Goal: Information Seeking & Learning: Learn about a topic

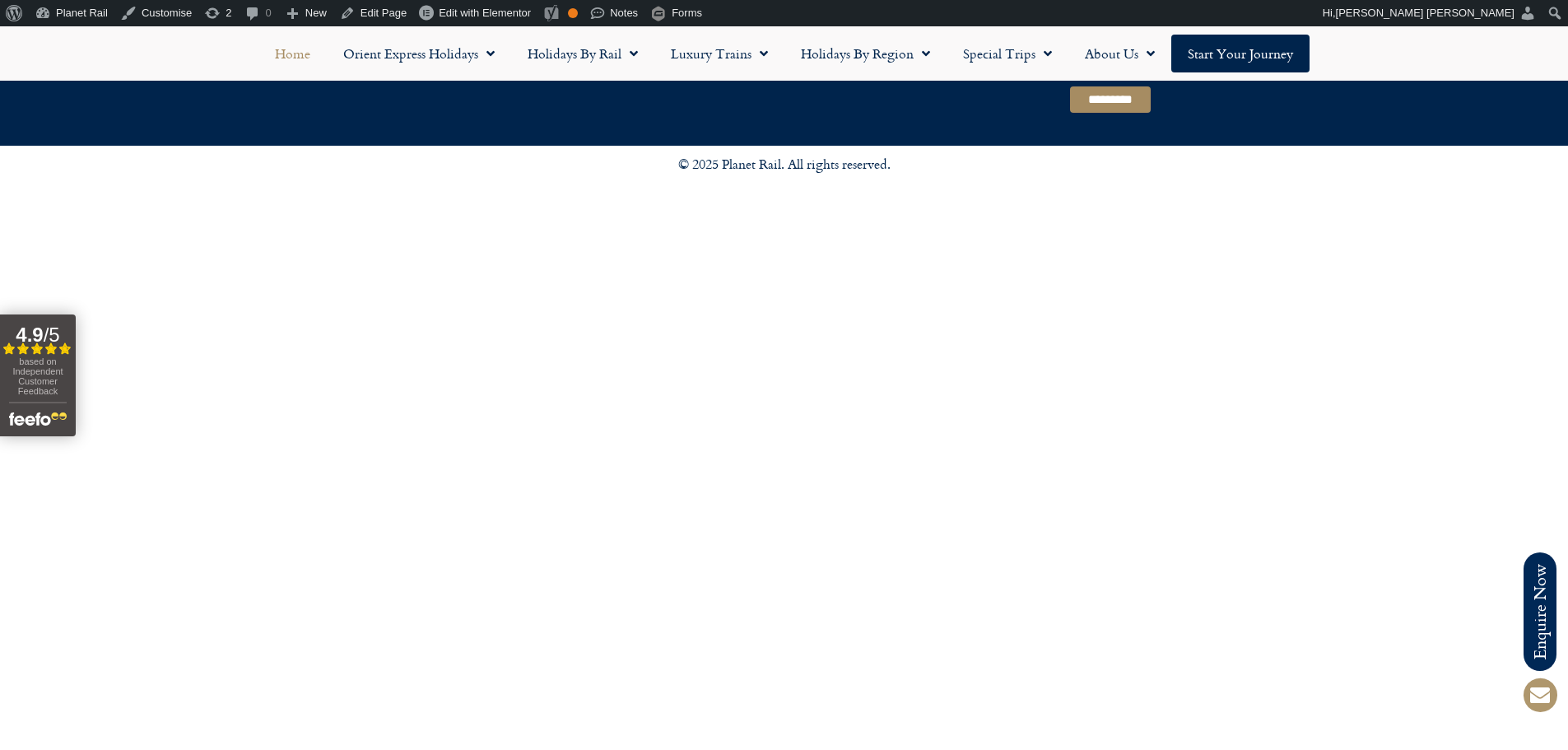
scroll to position [4289, 0]
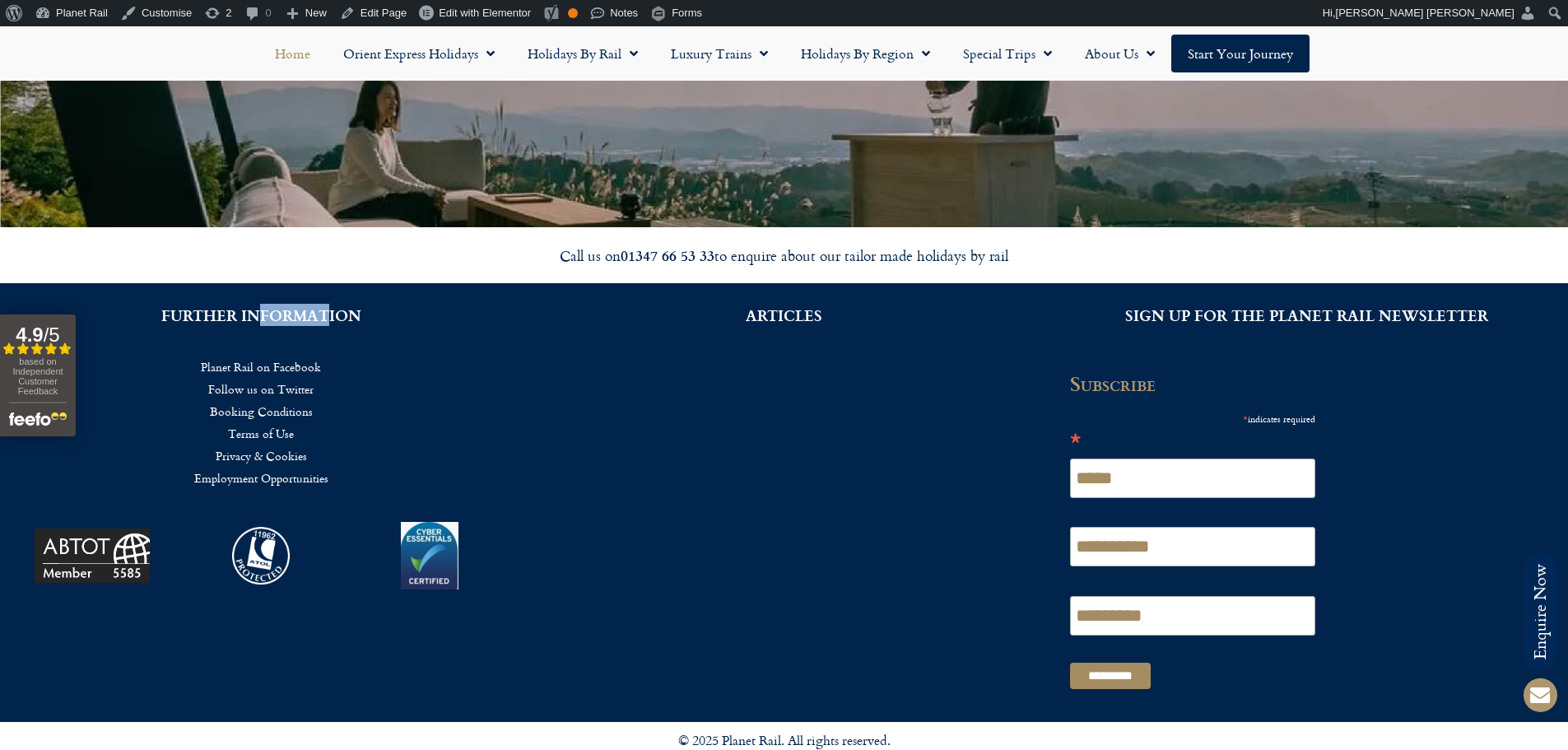
drag, startPoint x: 261, startPoint y: 339, endPoint x: 328, endPoint y: 342, distance: 67.1
click at [328, 342] on div "FURTHER INFORMATION Planet Rail on Facebook Follow us on Twitter Booking Condit…" at bounding box center [261, 503] width 523 height 439
drag, startPoint x: 751, startPoint y: 313, endPoint x: 801, endPoint y: 321, distance: 50.6
click at [801, 321] on h2 "ARTICLES" at bounding box center [784, 315] width 473 height 15
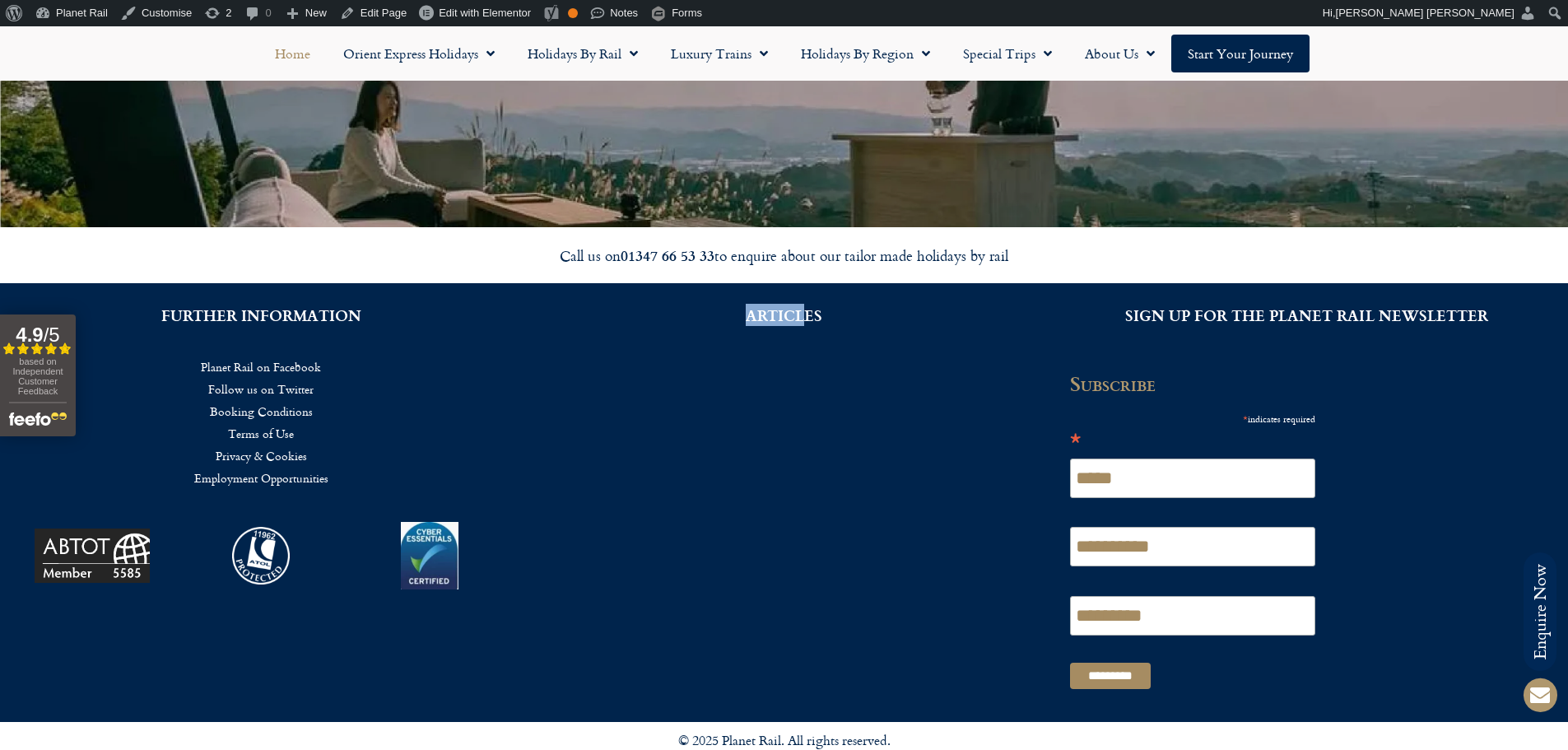
click at [801, 321] on h2 "ARTICLES" at bounding box center [784, 315] width 473 height 15
click at [729, 483] on div "ARTICLES" at bounding box center [784, 503] width 523 height 439
click at [809, 314] on h2 "ARTICLES" at bounding box center [784, 315] width 473 height 15
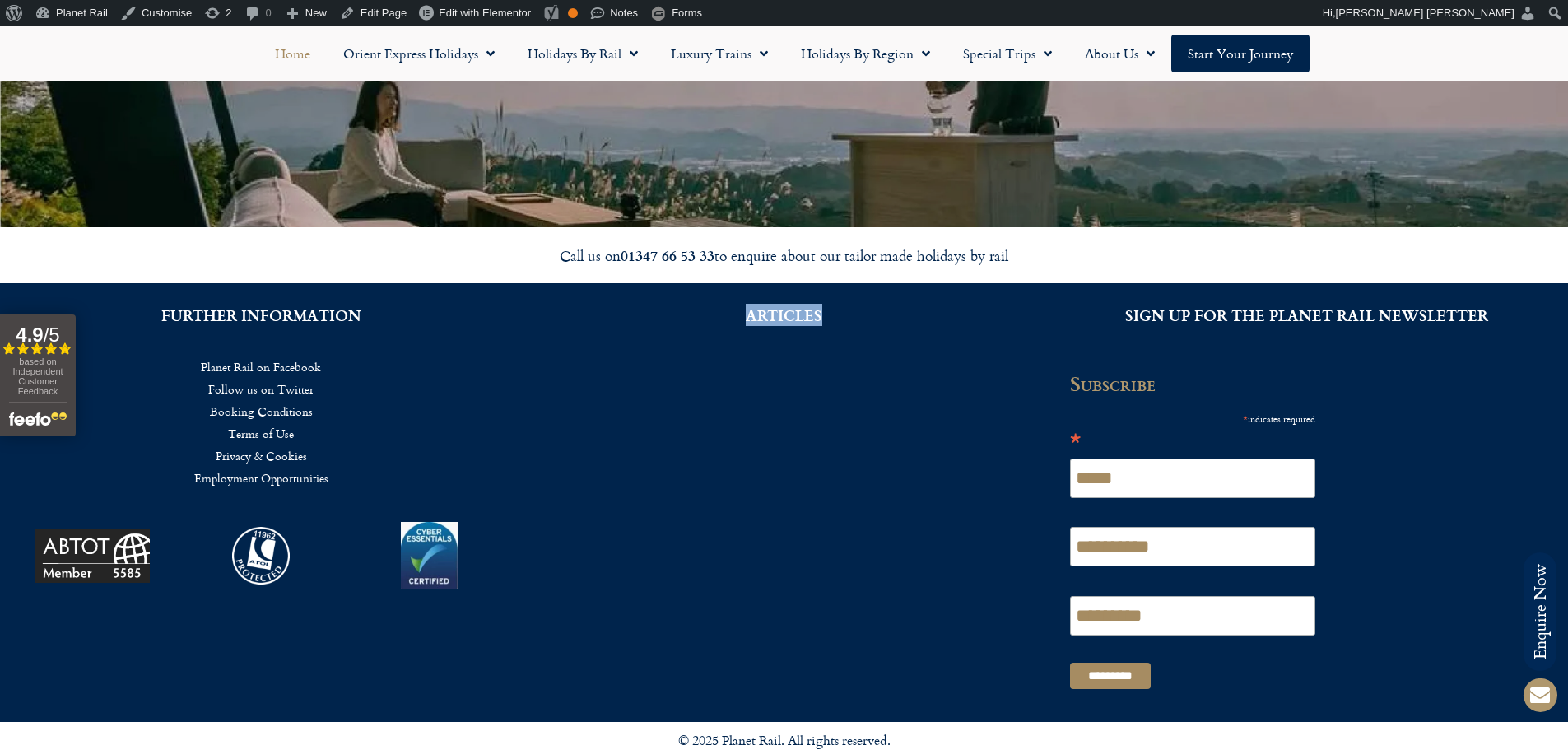
click at [809, 314] on h2 "ARTICLES" at bounding box center [784, 315] width 473 height 15
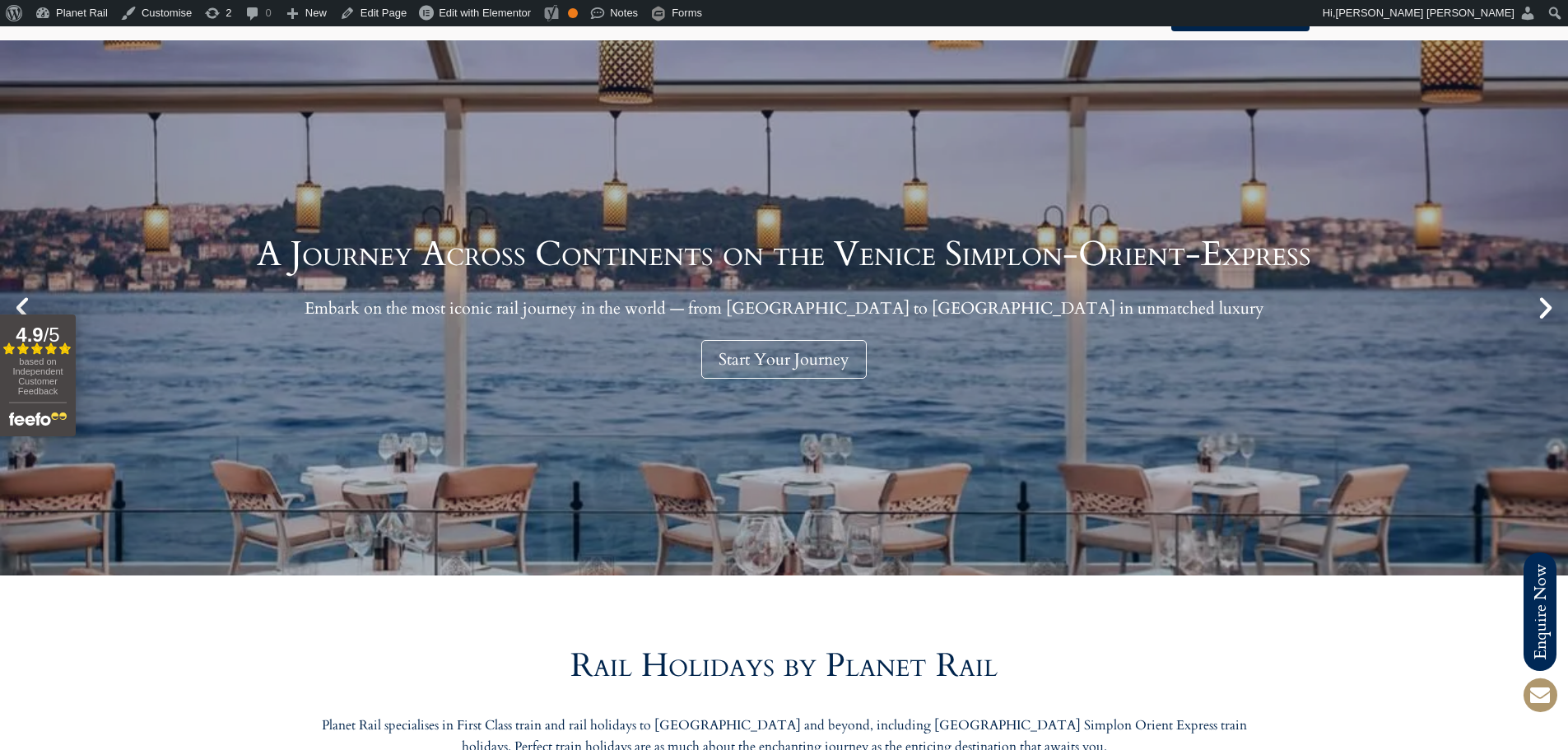
scroll to position [0, 0]
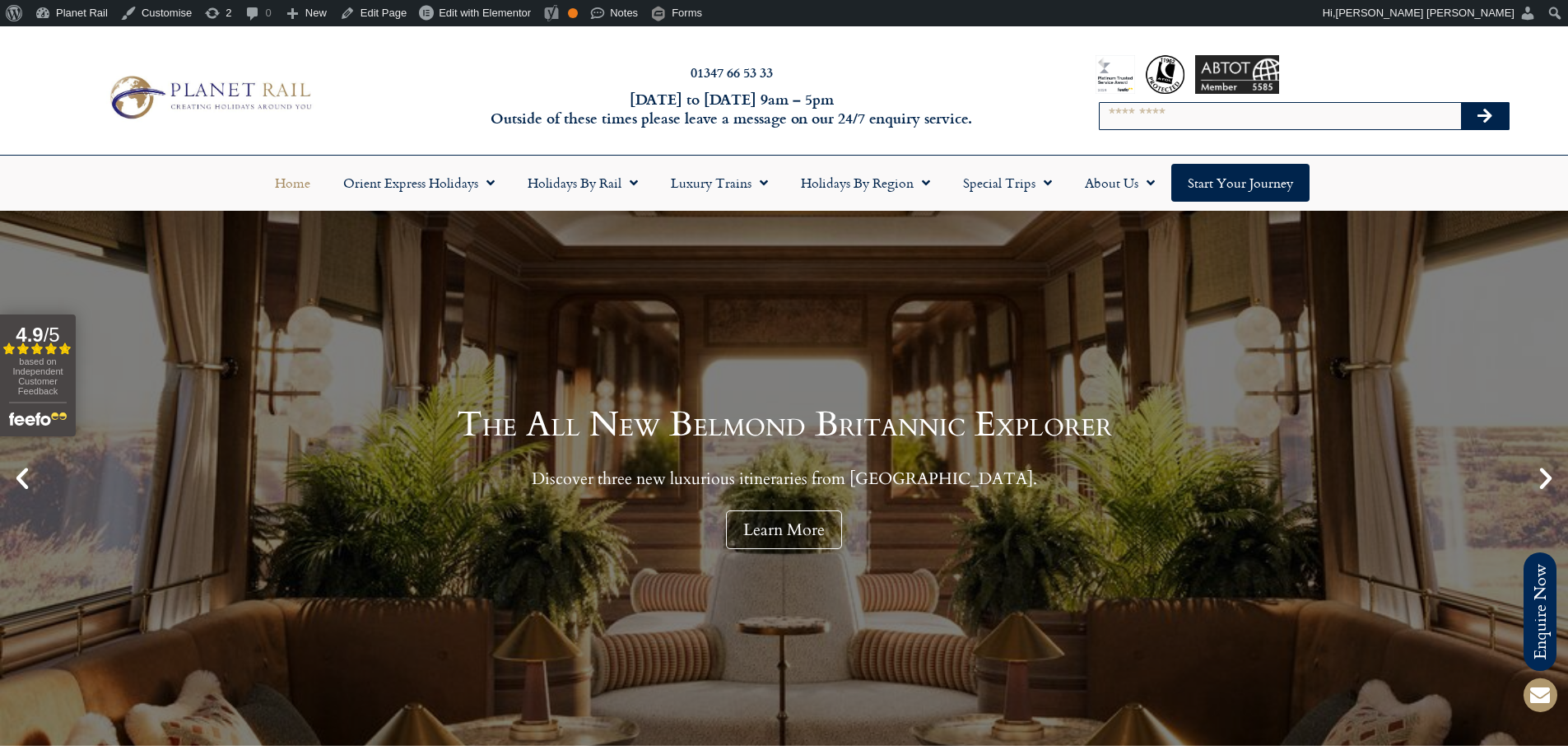
click at [1119, 74] on div at bounding box center [1115, 75] width 39 height 39
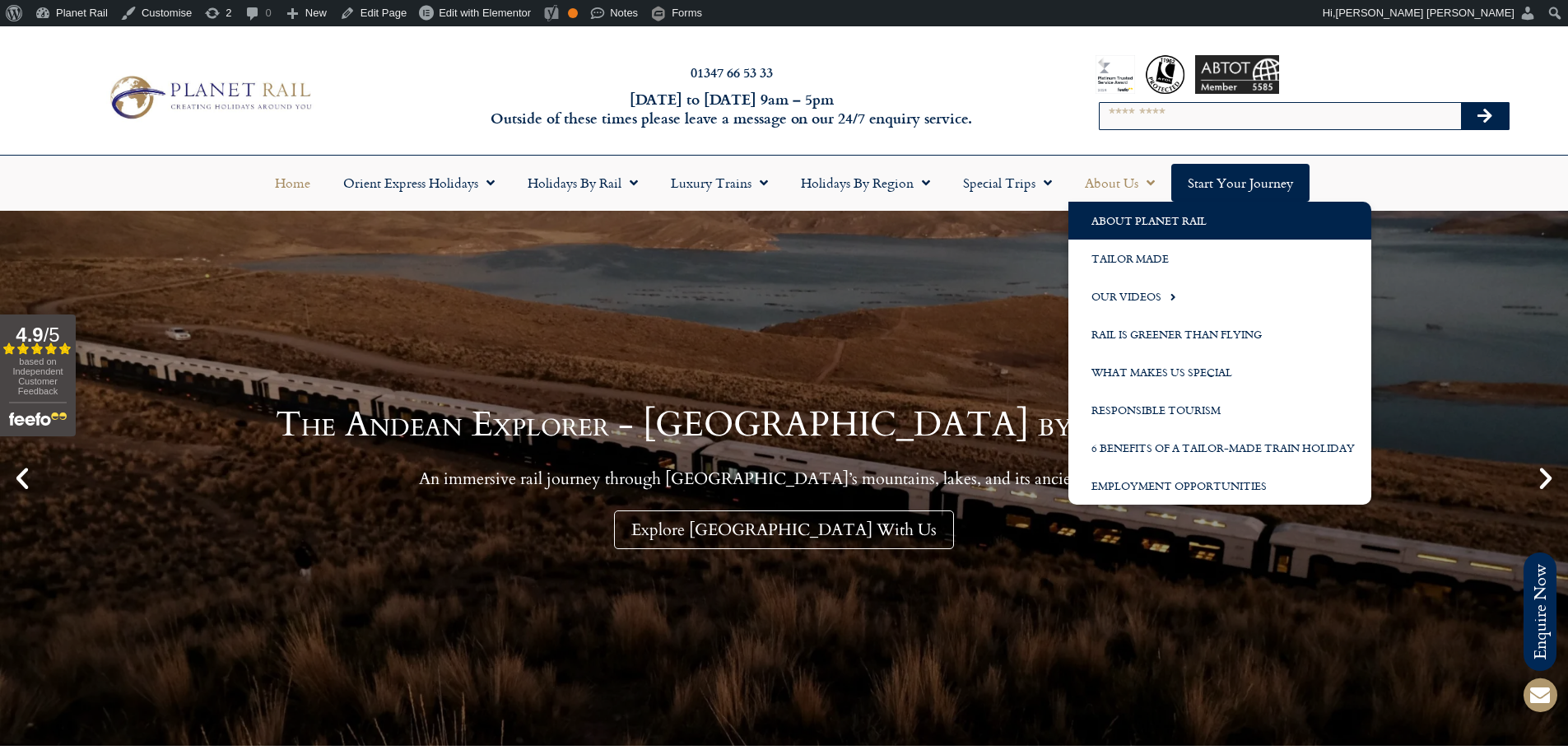
click at [1106, 228] on link "About Planet Rail" at bounding box center [1220, 220] width 303 height 38
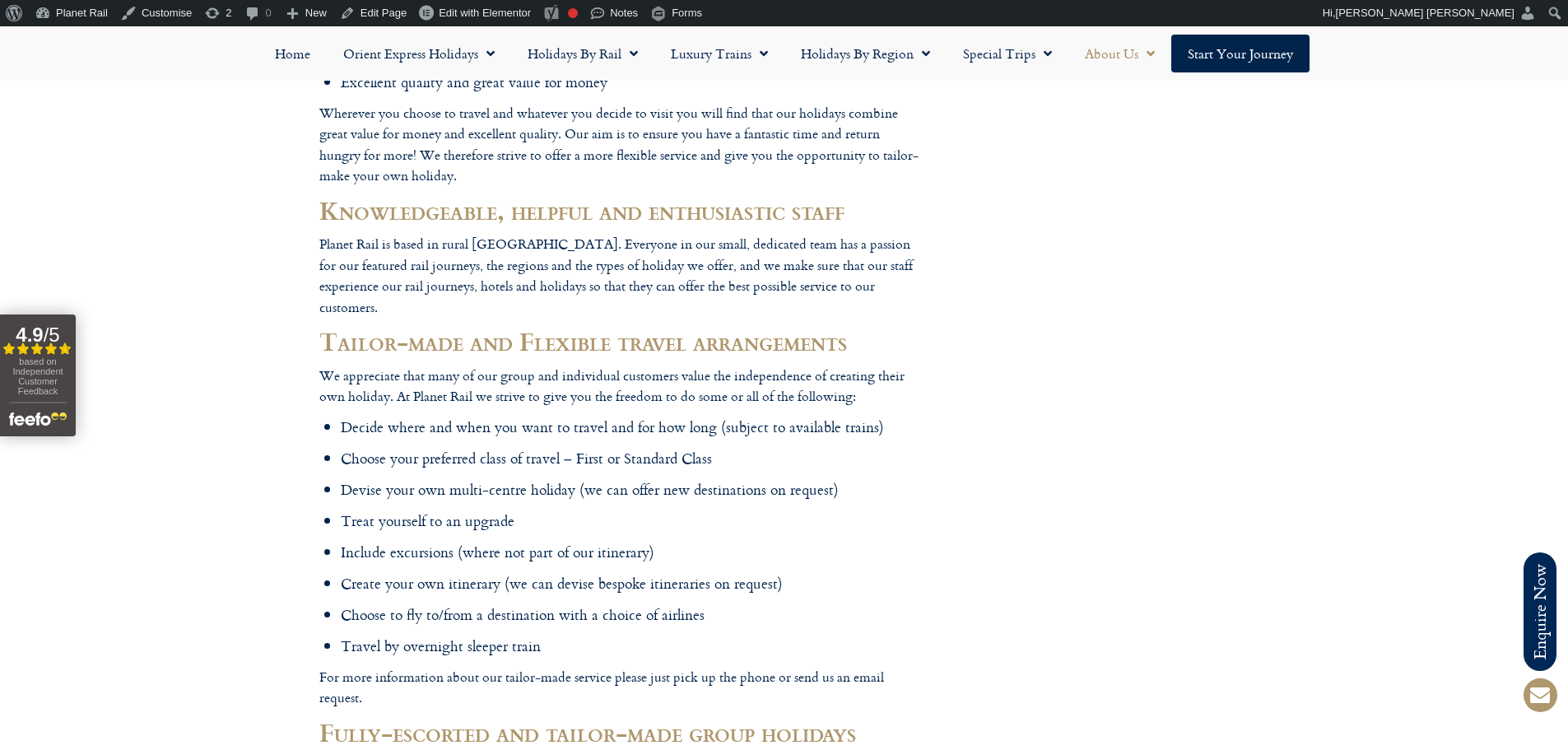
scroll to position [823, 0]
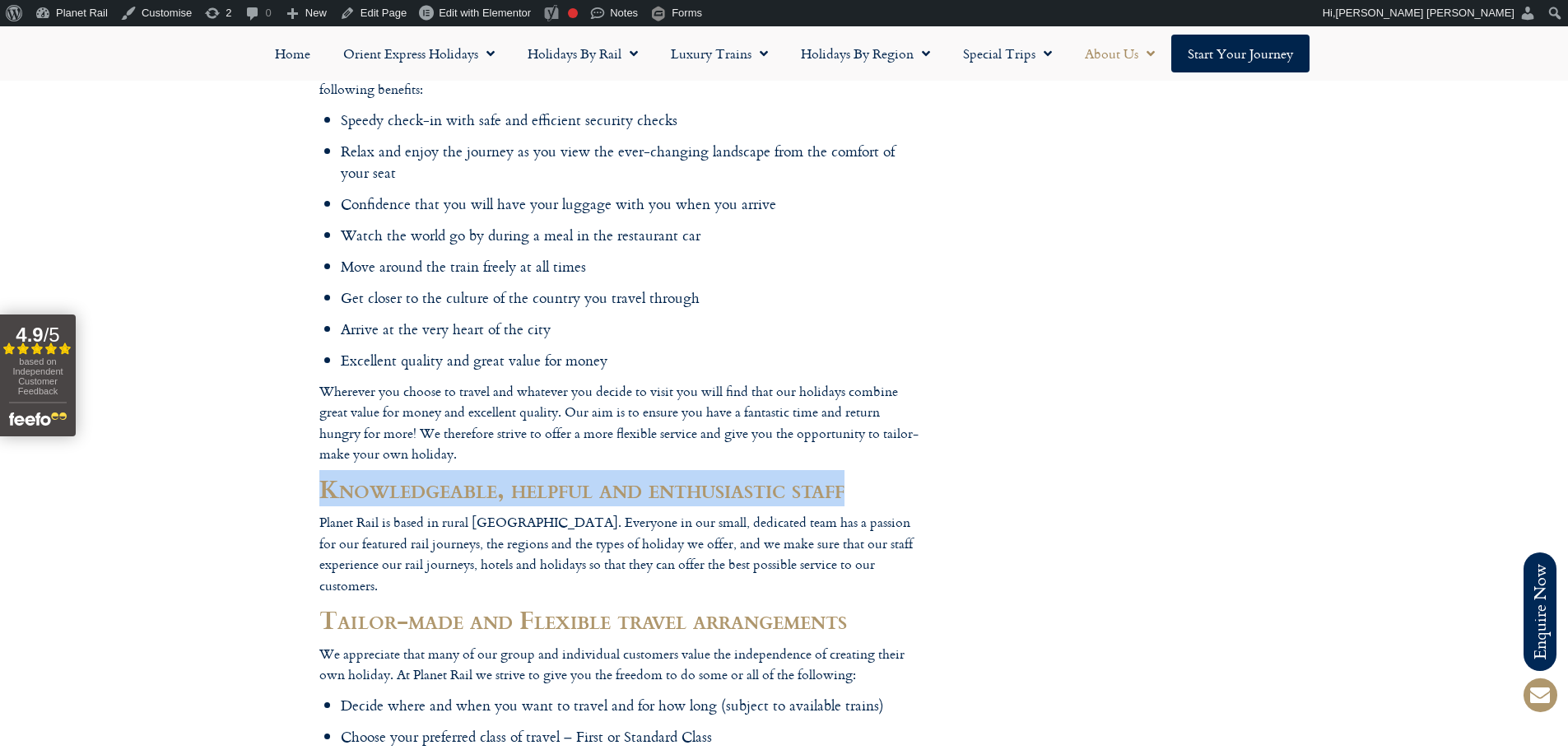
drag, startPoint x: 858, startPoint y: 395, endPoint x: 312, endPoint y: 391, distance: 546.0
click at [312, 391] on div "About Planet Rail Planet Rail was set up by [PERSON_NAME] to offer you the oppo…" at bounding box center [620, 689] width 617 height 2410
click at [615, 475] on h2 "Knowledgeable, helpful and enthusiastic staff" at bounding box center [620, 489] width 601 height 28
